Goal: Task Accomplishment & Management: Manage account settings

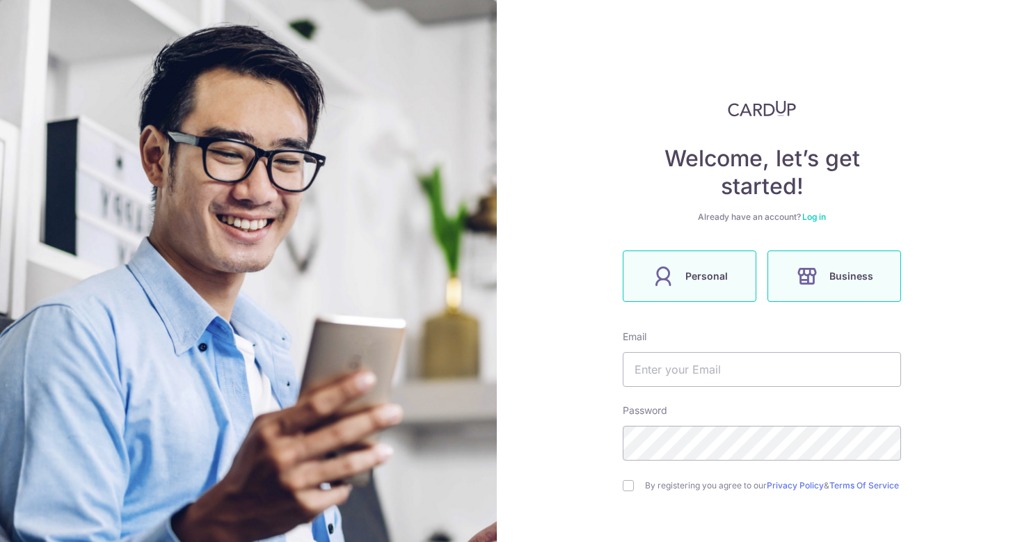
click at [714, 274] on span "Personal" at bounding box center [707, 276] width 42 height 17
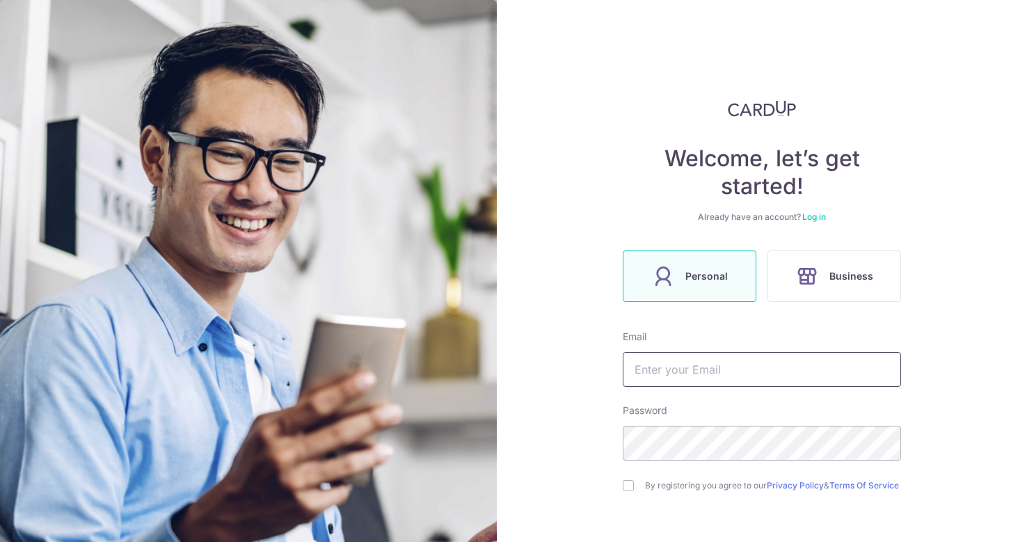
drag, startPoint x: 748, startPoint y: 366, endPoint x: 761, endPoint y: 361, distance: 13.7
click at [748, 366] on input "text" at bounding box center [762, 369] width 278 height 35
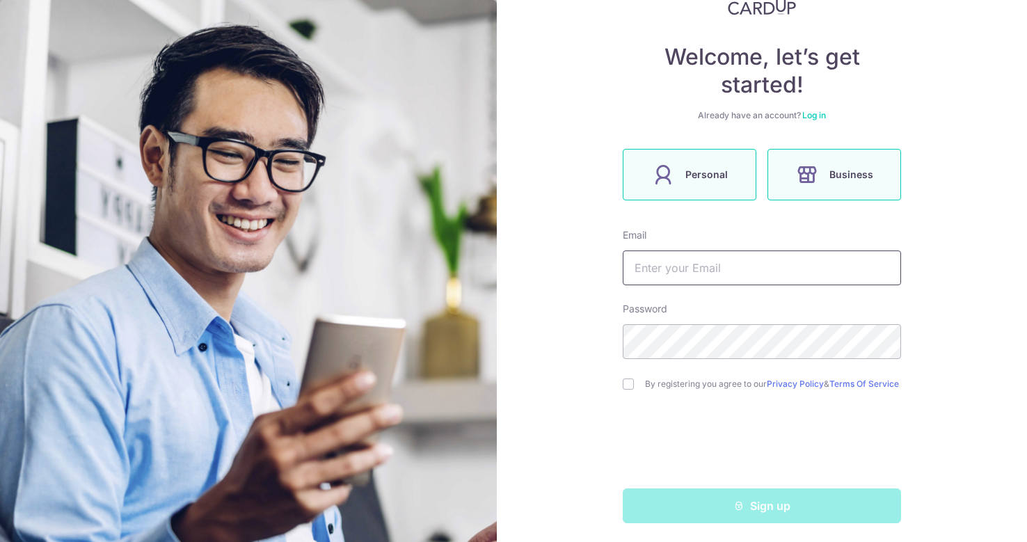
scroll to position [111, 0]
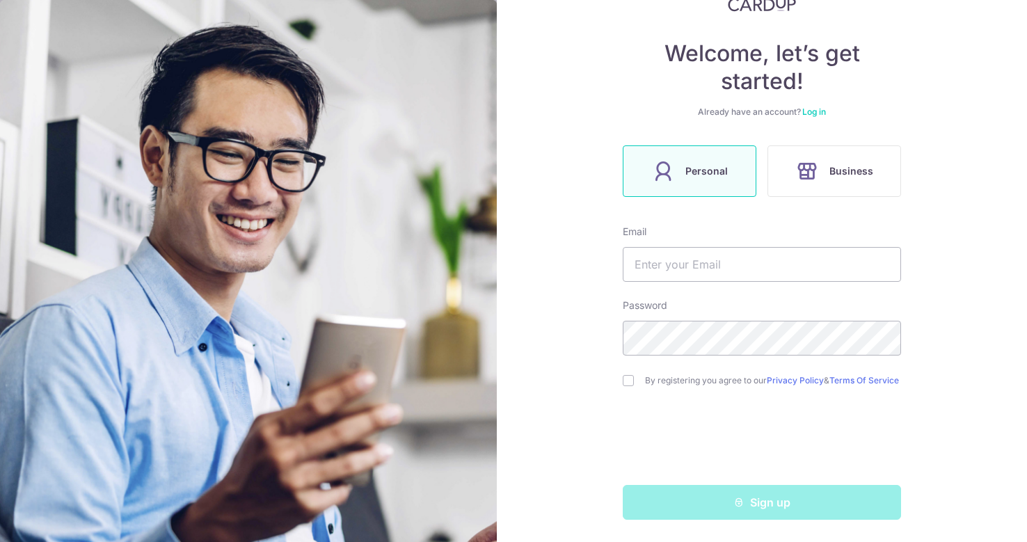
click at [807, 107] on link "Log in" at bounding box center [815, 111] width 24 height 10
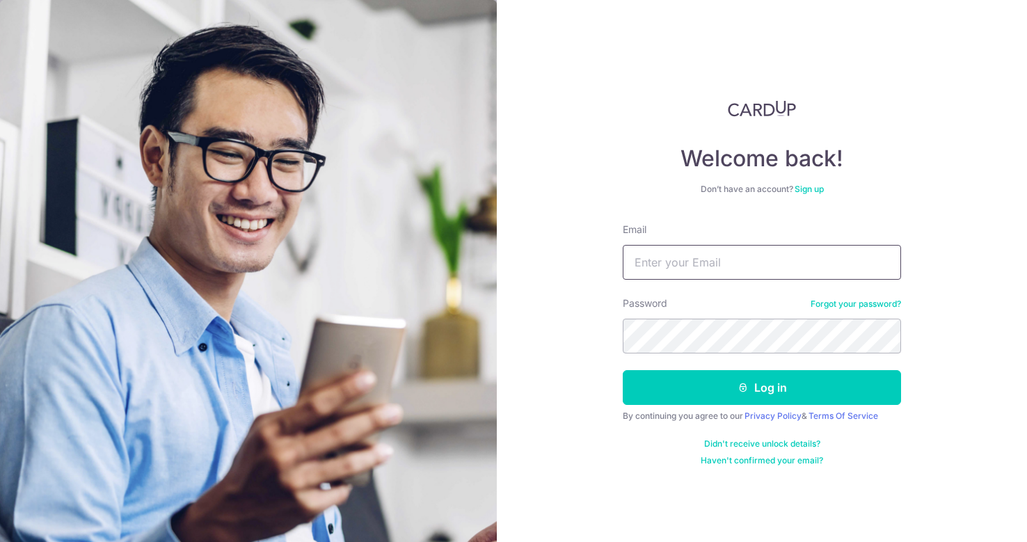
click at [647, 262] on input "Email" at bounding box center [762, 262] width 278 height 35
type input "[EMAIL_ADDRESS][DOMAIN_NAME]"
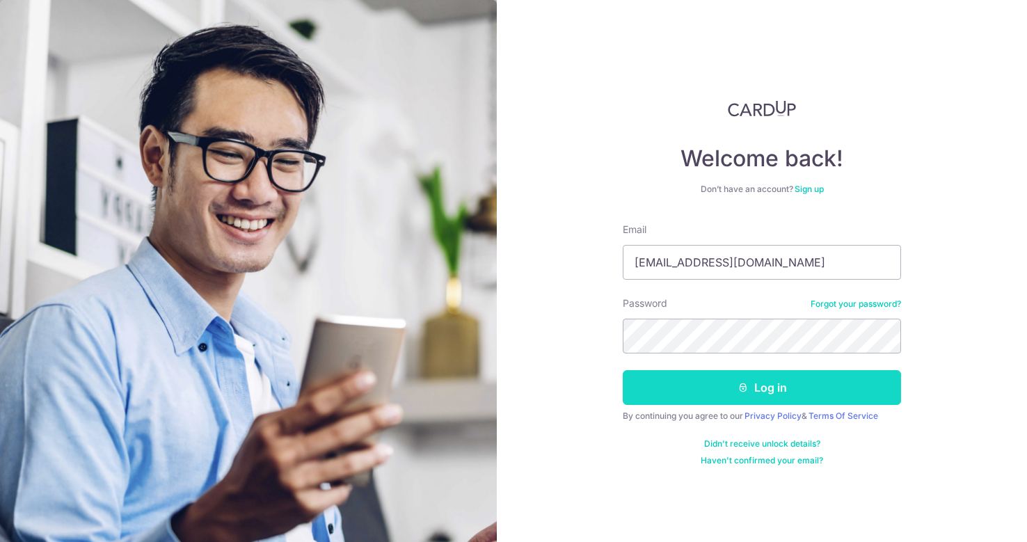
click at [755, 382] on button "Log in" at bounding box center [762, 387] width 278 height 35
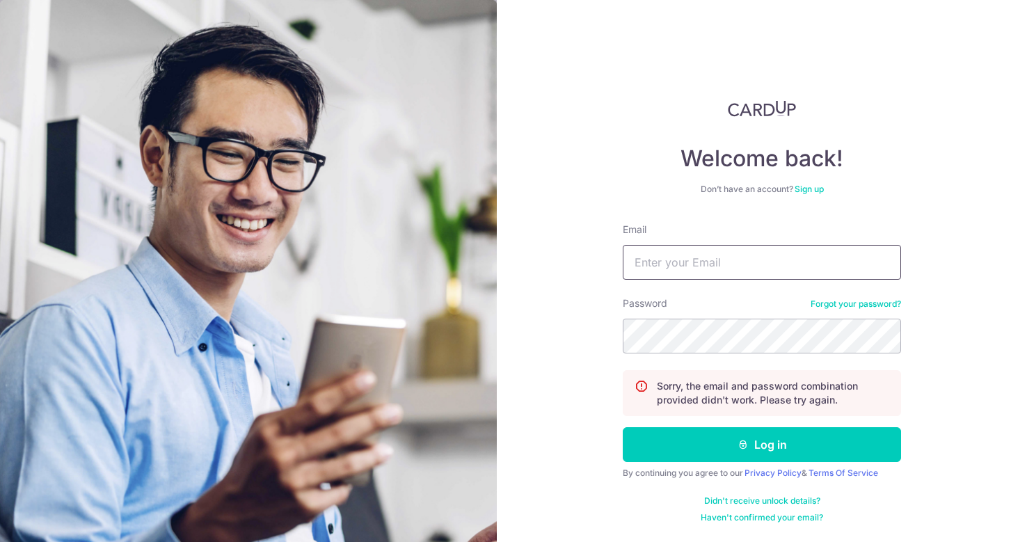
click at [710, 275] on input "Email" at bounding box center [762, 262] width 278 height 35
type input "[EMAIL_ADDRESS][DOMAIN_NAME]"
click at [363, 332] on section "Welcome back! Don’t have an account? Sign up Email emmanoor@gmail.com Password …" at bounding box center [513, 271] width 1027 height 542
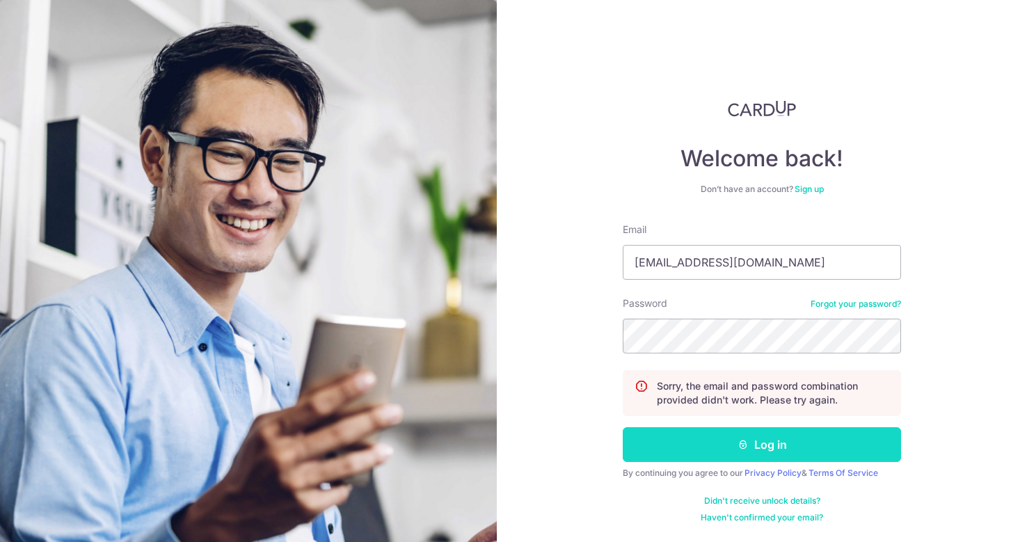
click at [795, 455] on button "Log in" at bounding box center [762, 444] width 278 height 35
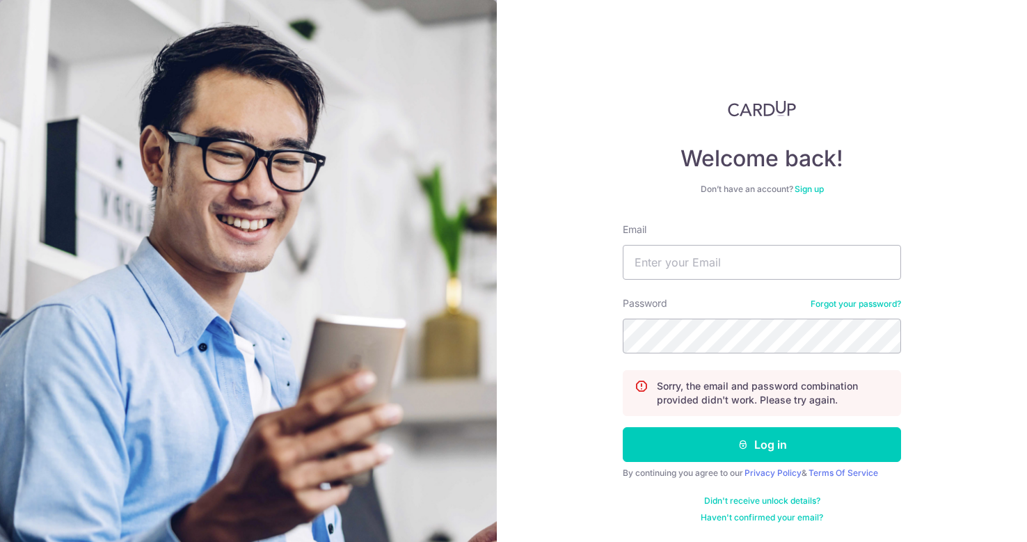
click at [845, 306] on link "Forgot your password?" at bounding box center [856, 304] width 90 height 11
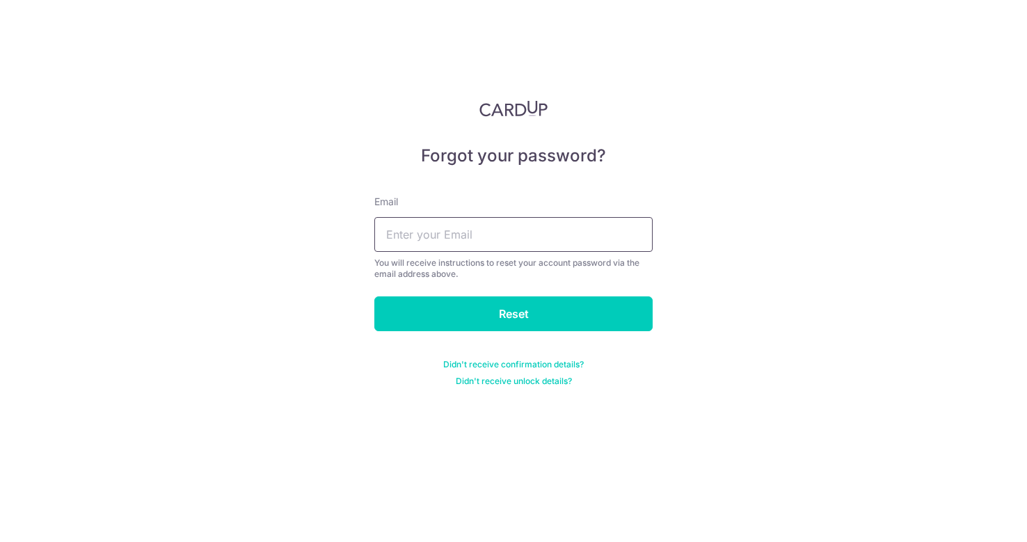
click at [435, 232] on input "text" at bounding box center [513, 234] width 278 height 35
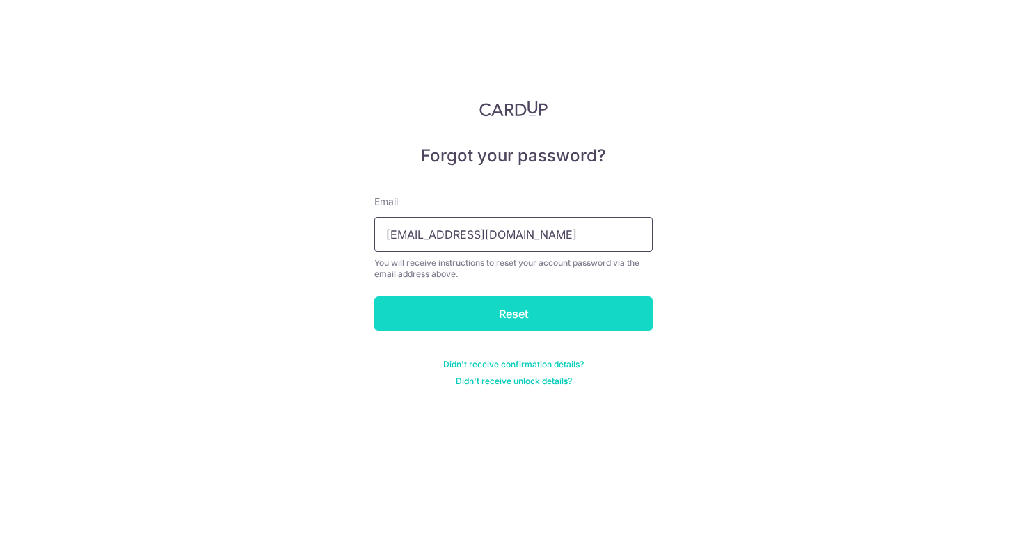
type input "[EMAIL_ADDRESS][DOMAIN_NAME]"
click at [526, 308] on input "Reset" at bounding box center [513, 314] width 278 height 35
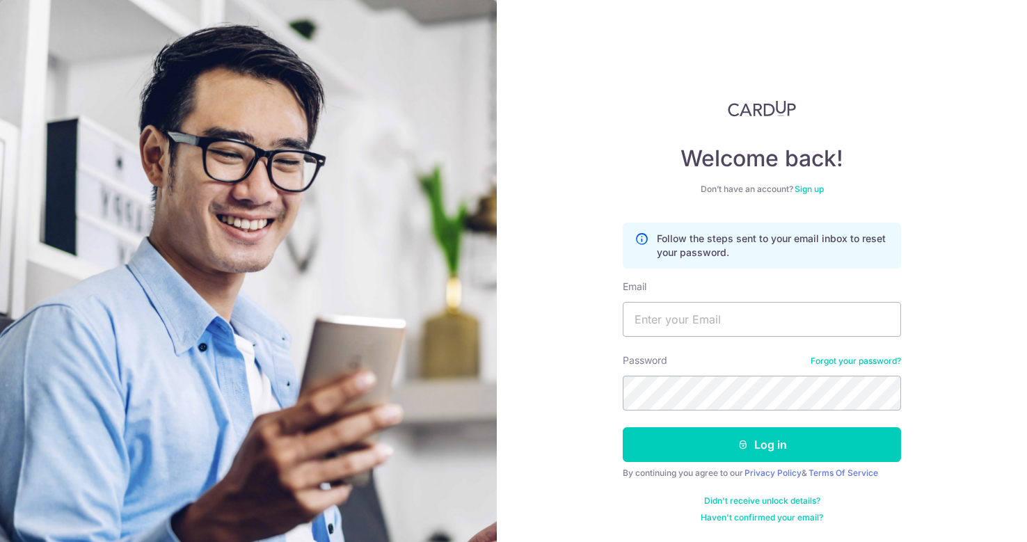
click at [640, 467] on form "Follow the steps sent to your email inbox to reset your password. Email Passwor…" at bounding box center [762, 373] width 278 height 301
drag, startPoint x: 697, startPoint y: 308, endPoint x: 688, endPoint y: 318, distance: 14.3
click at [696, 308] on input "Email" at bounding box center [762, 319] width 278 height 35
type input "emmanoor"
